Goal: Complete application form

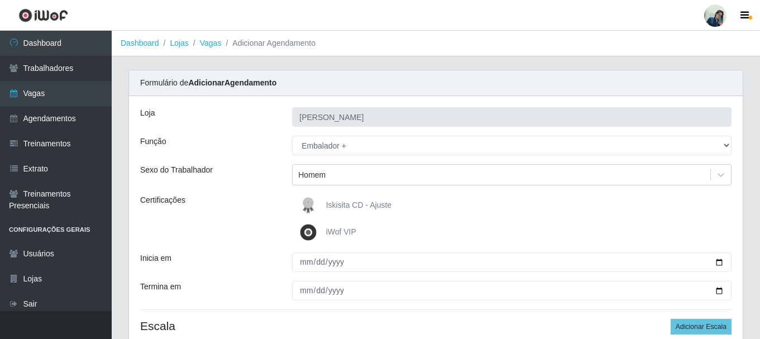
select select "70"
type input "[DATE]"
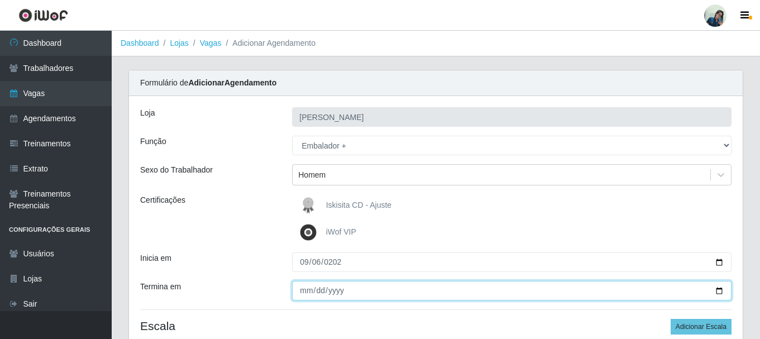
click at [303, 294] on input "Termina em" at bounding box center [511, 291] width 439 height 20
type input "[DATE]"
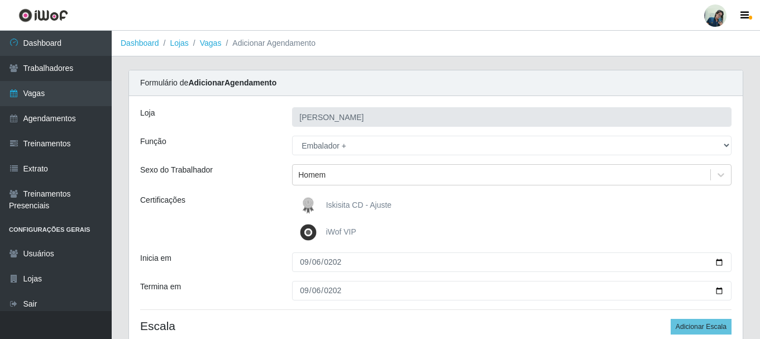
click at [221, 220] on div "Certificações" at bounding box center [208, 218] width 152 height 49
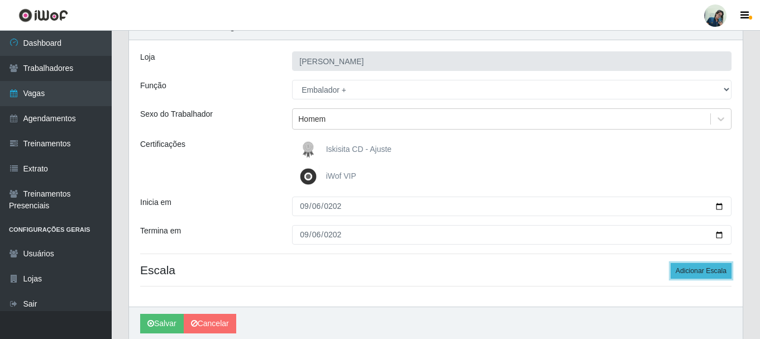
click at [698, 273] on button "Adicionar Escala" at bounding box center [700, 271] width 61 height 16
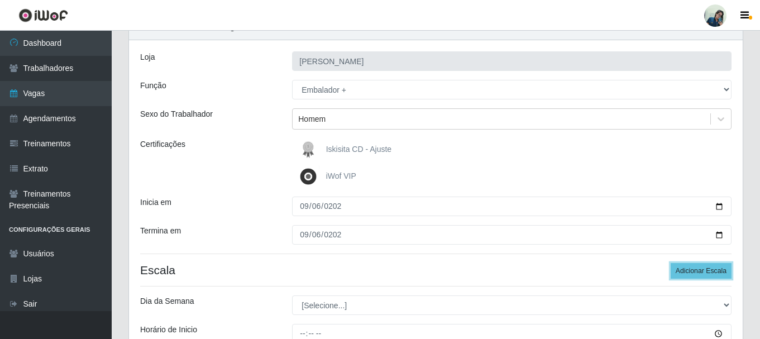
scroll to position [112, 0]
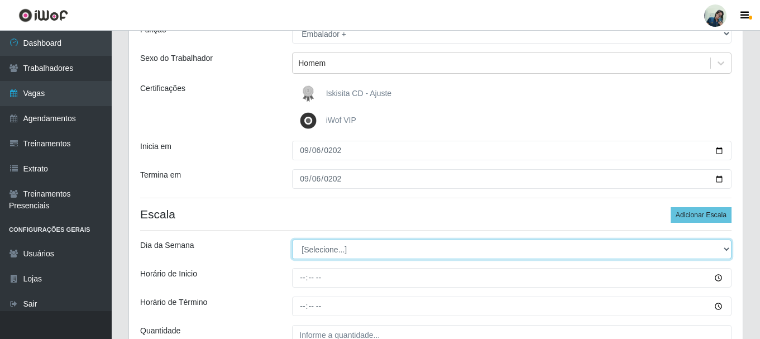
click at [319, 251] on select "[Selecione...] Segunda Terça Quarta Quinta Sexta Sábado Domingo" at bounding box center [511, 249] width 439 height 20
select select "6"
click at [292, 239] on select "[Selecione...] Segunda Terça Quarta Quinta Sexta Sábado Domingo" at bounding box center [511, 249] width 439 height 20
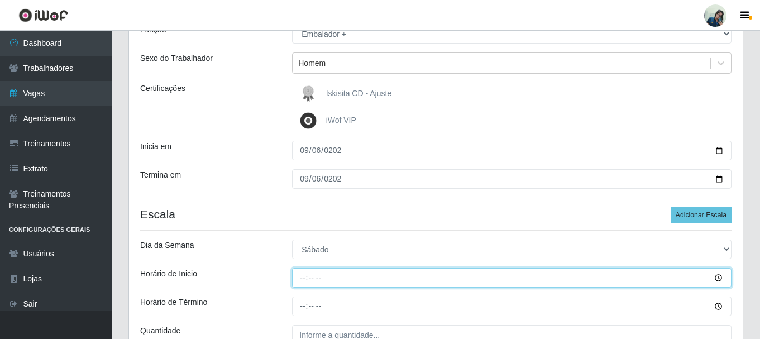
click at [305, 272] on input "Horário de Inicio" at bounding box center [511, 278] width 439 height 20
type input "11:00"
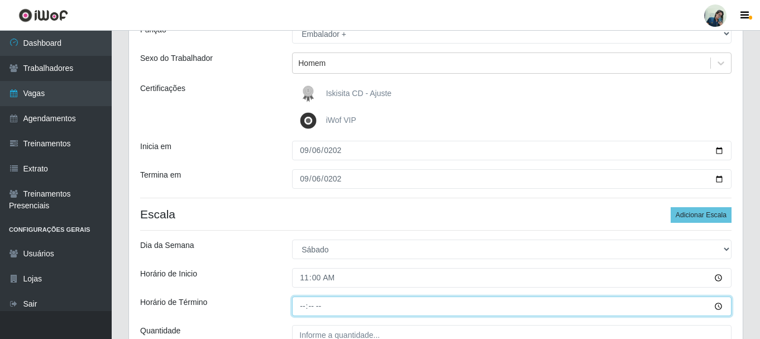
click at [304, 305] on input "Horário de Término" at bounding box center [511, 306] width 439 height 20
type input "17:00"
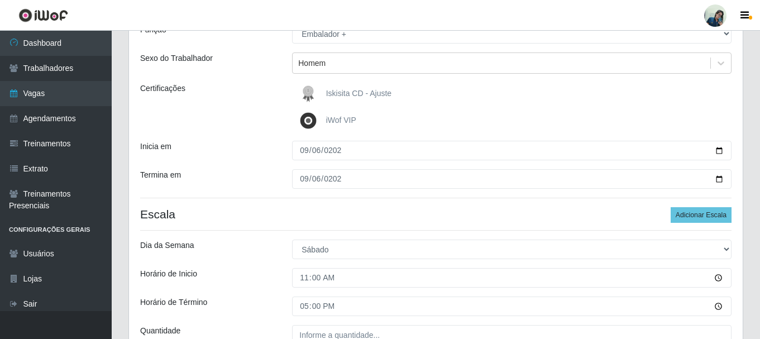
click at [225, 287] on div "Horário de Inicio" at bounding box center [208, 278] width 152 height 20
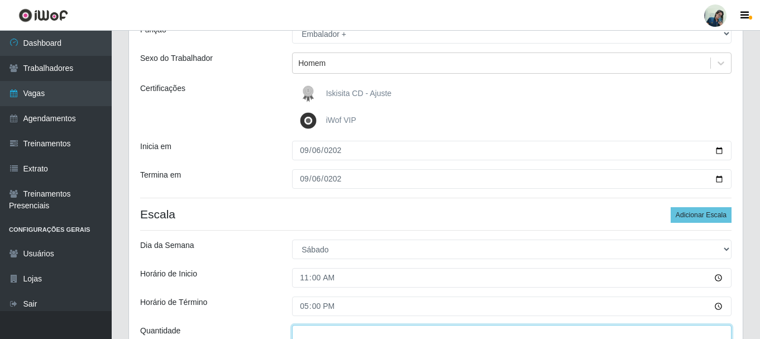
click at [302, 333] on input "___" at bounding box center [511, 335] width 439 height 20
type input "2__"
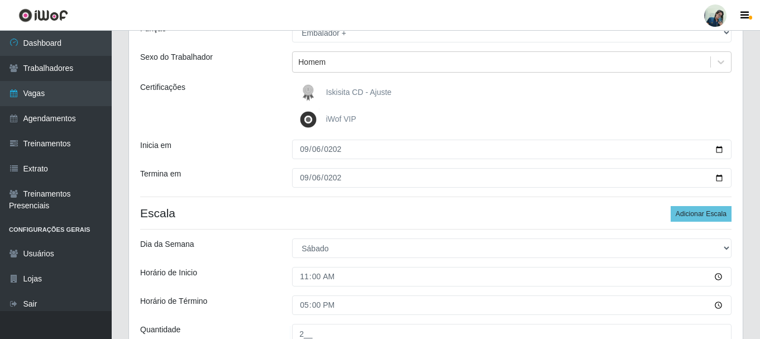
click at [279, 298] on div "Horário de Término" at bounding box center [208, 305] width 152 height 20
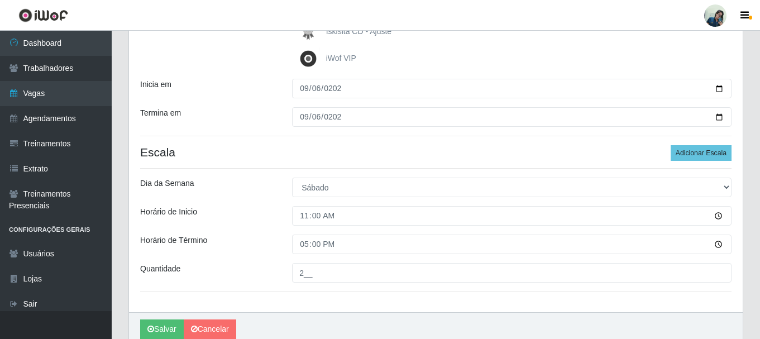
scroll to position [222, 0]
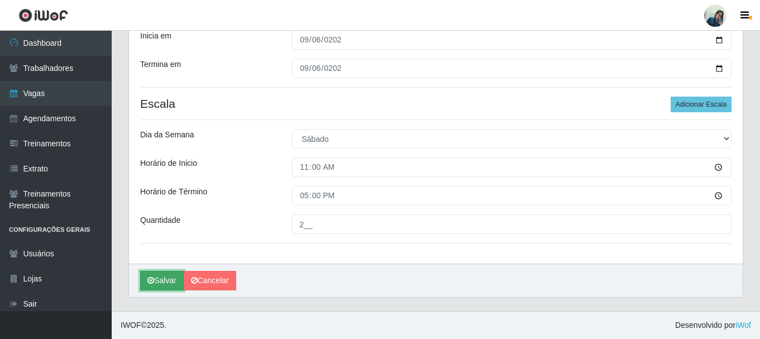
click at [140, 286] on button "Salvar" at bounding box center [162, 281] width 44 height 20
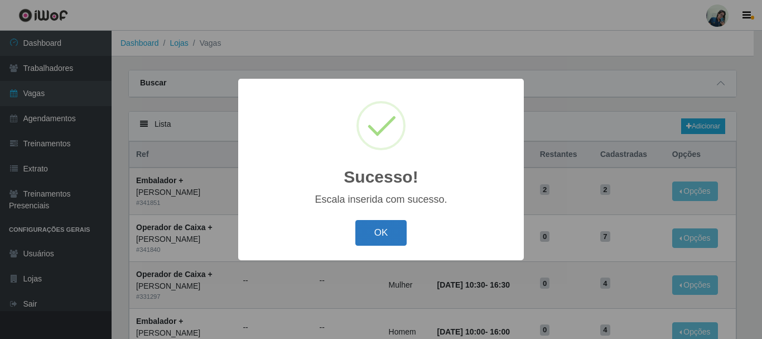
click at [399, 224] on button "OK" at bounding box center [382, 233] width 52 height 26
